Goal: Book appointment/travel/reservation

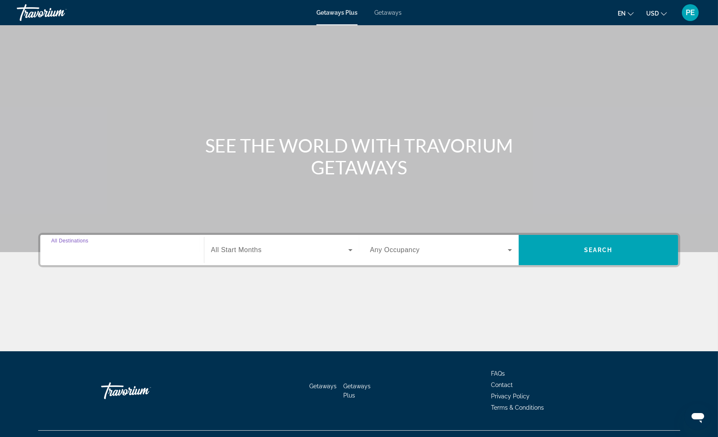
click at [139, 247] on input "Destination All Destinations" at bounding box center [122, 250] width 142 height 10
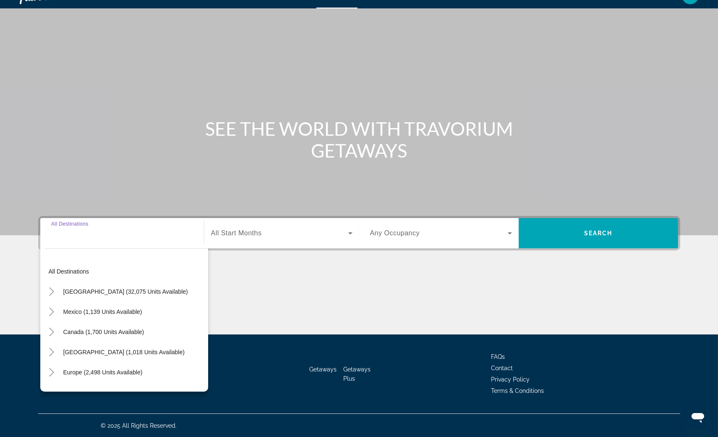
scroll to position [17, 0]
click at [92, 231] on input "Destination All Destinations" at bounding box center [122, 233] width 142 height 10
click at [55, 233] on input "Destination All Destinations" at bounding box center [122, 233] width 142 height 10
click at [54, 289] on icon "Toggle United States (32,075 units available)" at bounding box center [51, 291] width 8 height 8
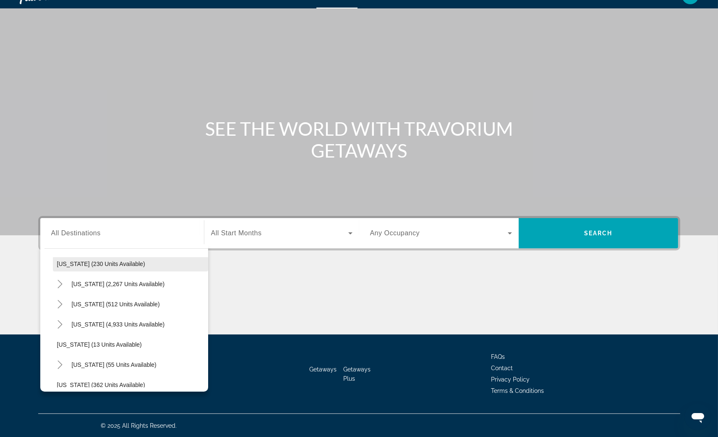
scroll to position [78, 0]
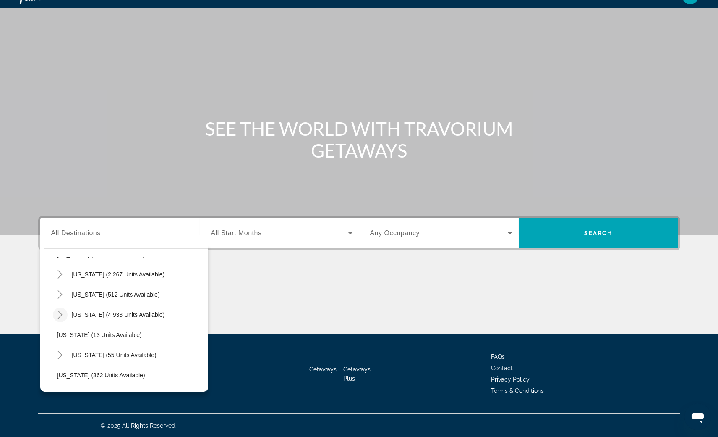
click at [62, 313] on icon "Toggle Florida (4,933 units available)" at bounding box center [60, 314] width 5 height 8
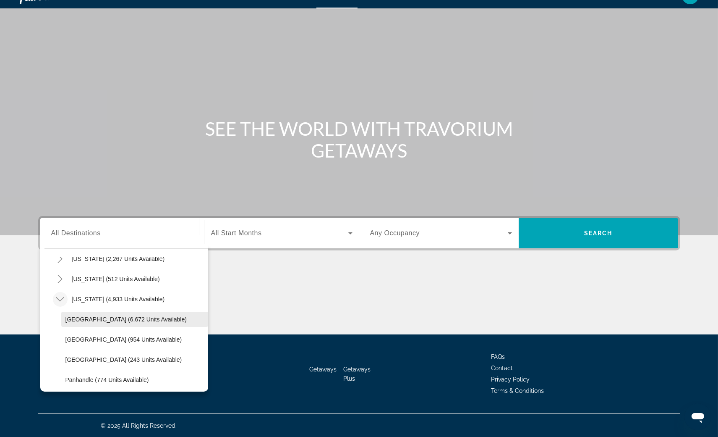
click at [84, 319] on span "[GEOGRAPHIC_DATA] (6,672 units available)" at bounding box center [126, 319] width 121 height 7
type input "**********"
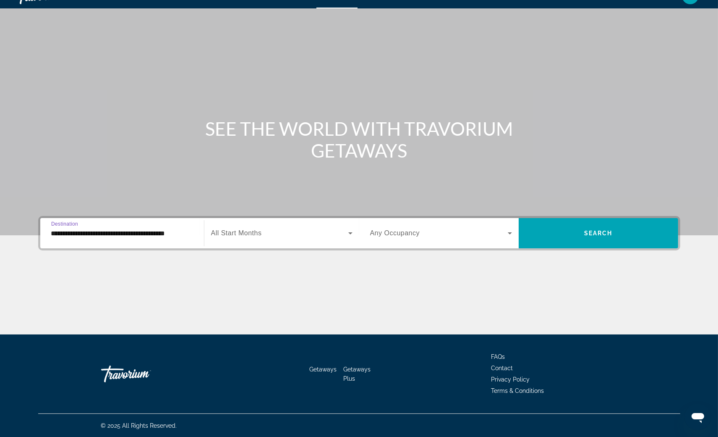
click at [246, 236] on span "All Start Months" at bounding box center [236, 232] width 51 height 7
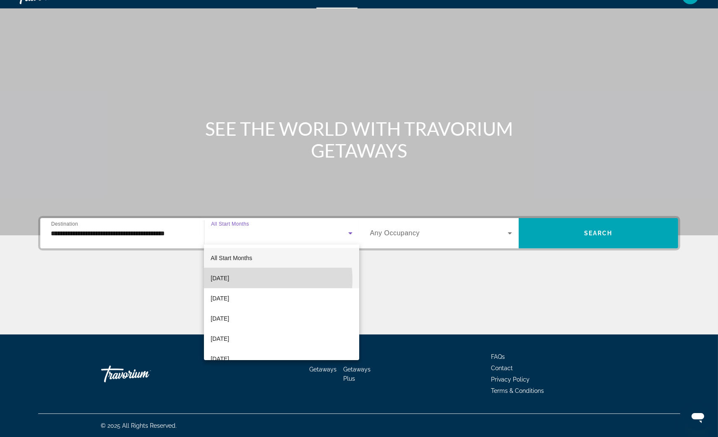
click at [255, 279] on mat-option "[DATE]" at bounding box center [281, 278] width 155 height 20
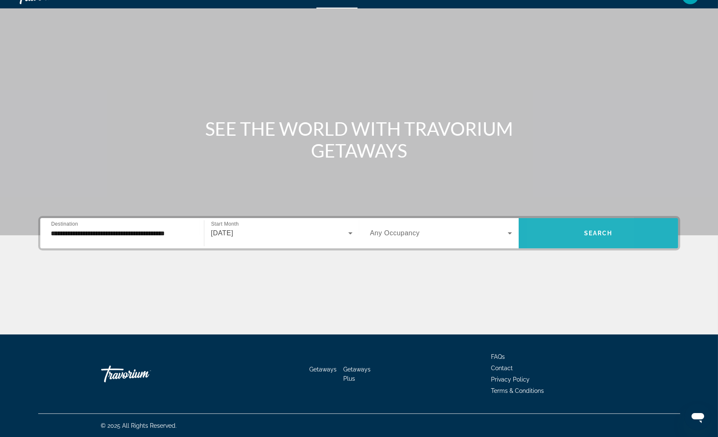
click at [551, 239] on span "Search widget" at bounding box center [599, 233] width 160 height 20
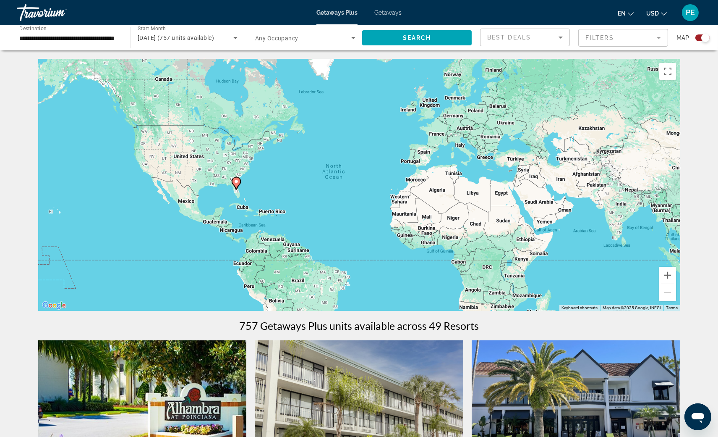
click at [603, 40] on mat-form-field "Filters" at bounding box center [624, 38] width 90 height 18
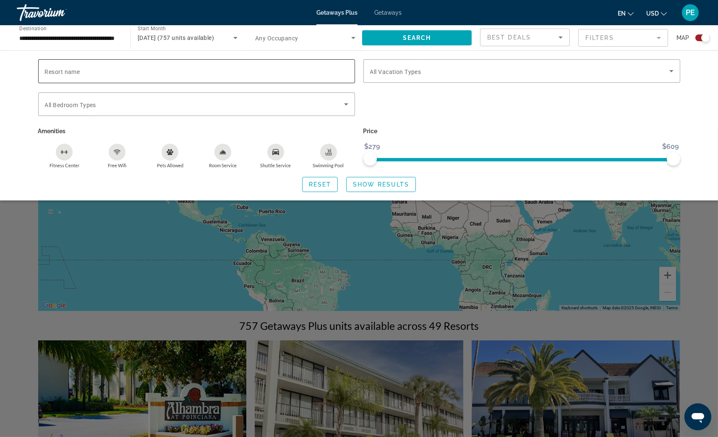
click at [126, 73] on input "Resort name" at bounding box center [197, 71] width 304 height 10
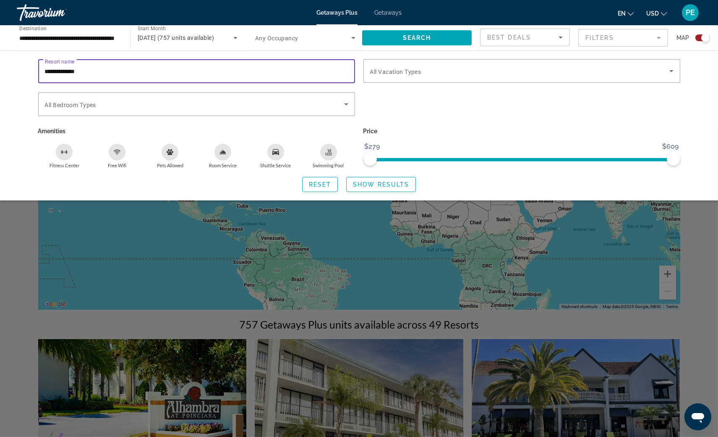
scroll to position [2, 0]
type input "**********"
click at [362, 184] on span "Show Results" at bounding box center [381, 184] width 56 height 7
